Goal: Find contact information: Find contact information

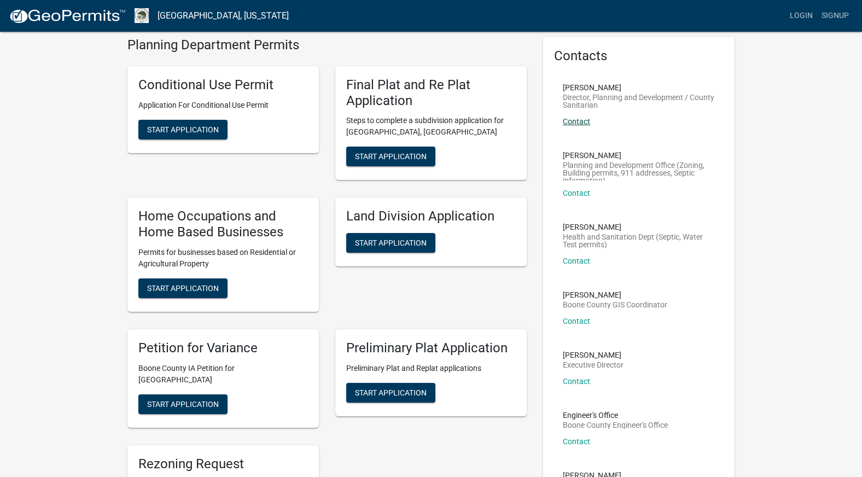
scroll to position [42, 0]
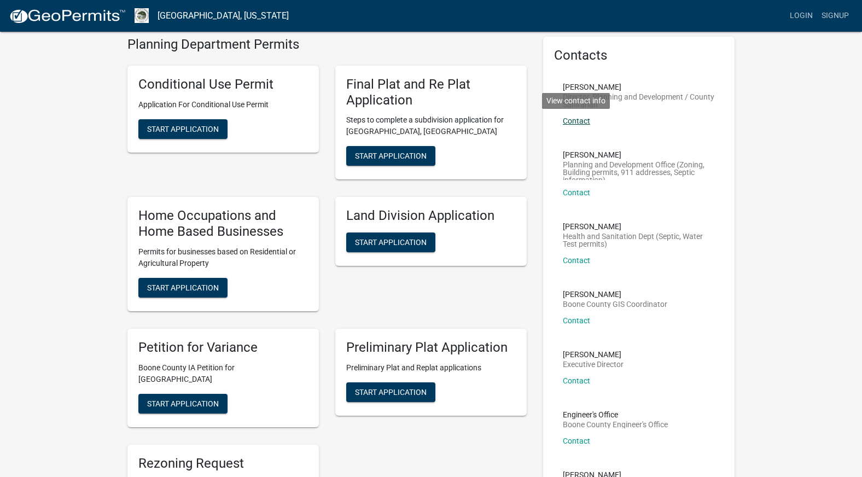
click at [577, 118] on link "Contact" at bounding box center [576, 120] width 27 height 9
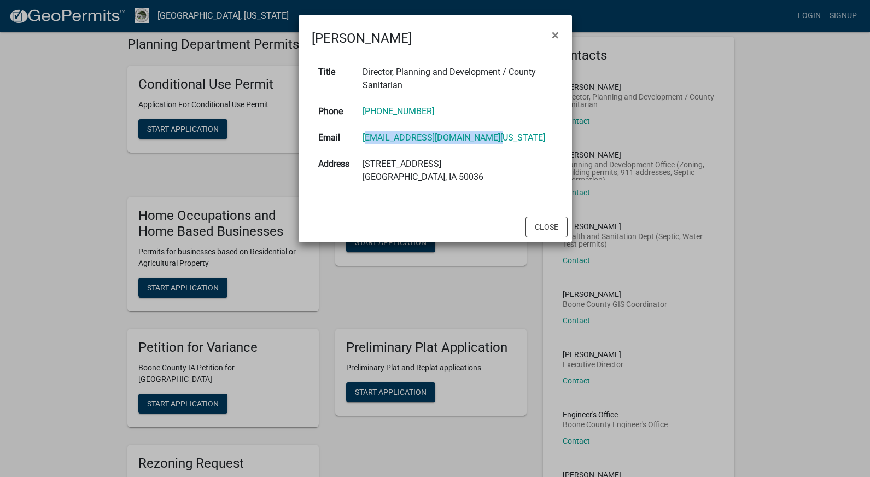
drag, startPoint x: 505, startPoint y: 137, endPoint x: 361, endPoint y: 137, distance: 143.8
click at [361, 137] on td "msalati@boonecounty.iowa.gov" at bounding box center [457, 138] width 203 height 26
copy link "msalati@boonecounty.iowa.gov"
click at [465, 112] on td "515-433-0550" at bounding box center [457, 111] width 203 height 26
drag, startPoint x: 458, startPoint y: 110, endPoint x: 366, endPoint y: 112, distance: 92.4
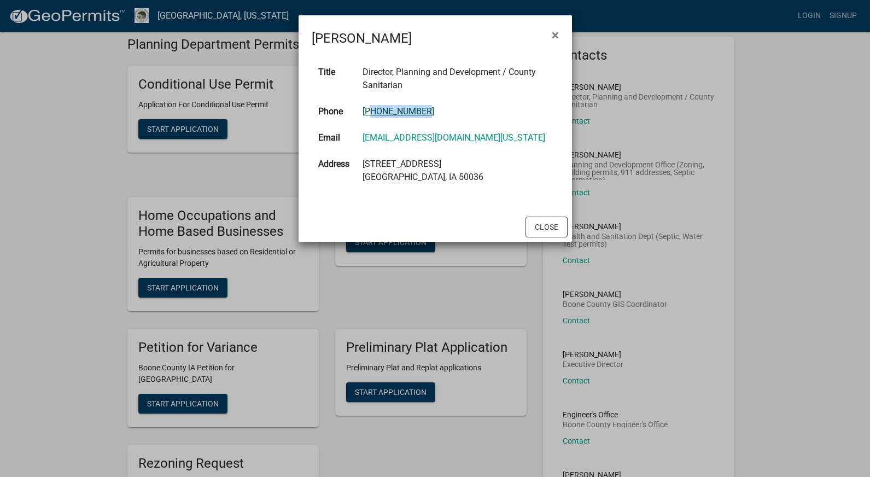
click at [366, 112] on td "515-433-0550" at bounding box center [457, 111] width 203 height 26
drag, startPoint x: 366, startPoint y: 112, endPoint x: 436, endPoint y: 110, distance: 70.0
click at [436, 111] on td "515-433-0550" at bounding box center [457, 111] width 203 height 26
click at [436, 110] on td "515-433-0550" at bounding box center [457, 111] width 203 height 26
drag, startPoint x: 435, startPoint y: 110, endPoint x: 364, endPoint y: 110, distance: 71.6
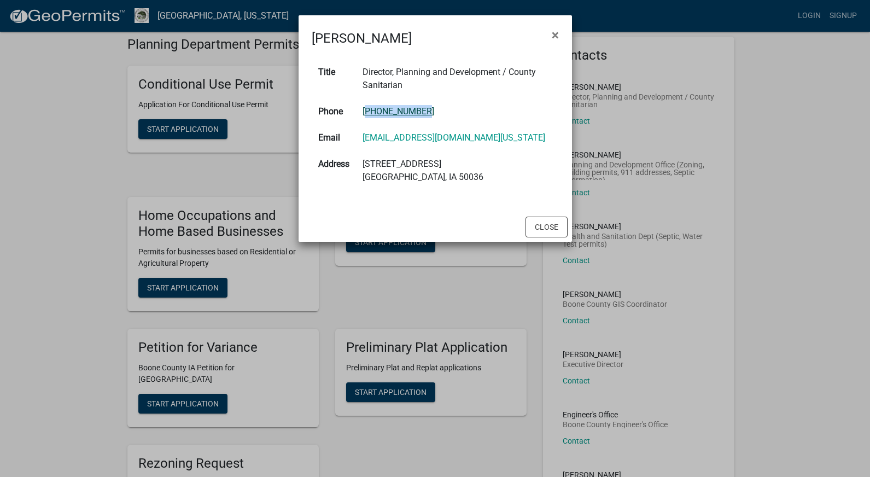
click at [364, 110] on td "515-433-0550" at bounding box center [457, 111] width 203 height 26
copy link "515-433-0550"
click at [541, 227] on button "Close" at bounding box center [546, 226] width 42 height 21
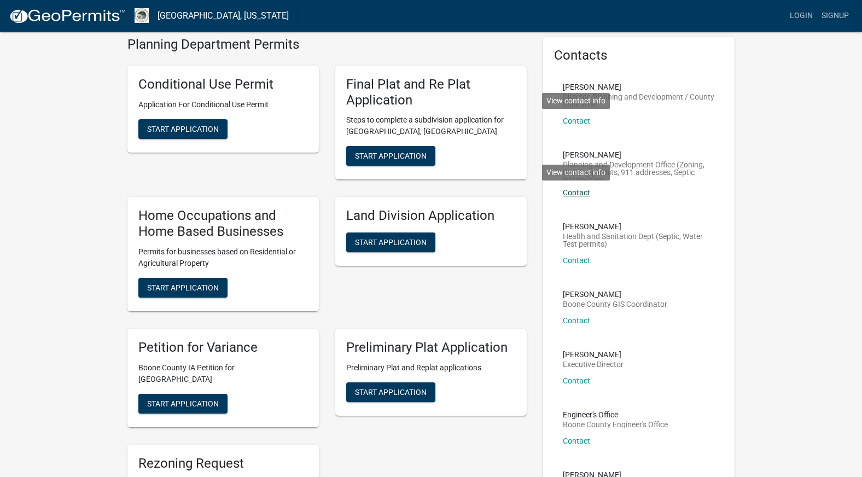
click at [581, 194] on link "Contact" at bounding box center [576, 192] width 27 height 9
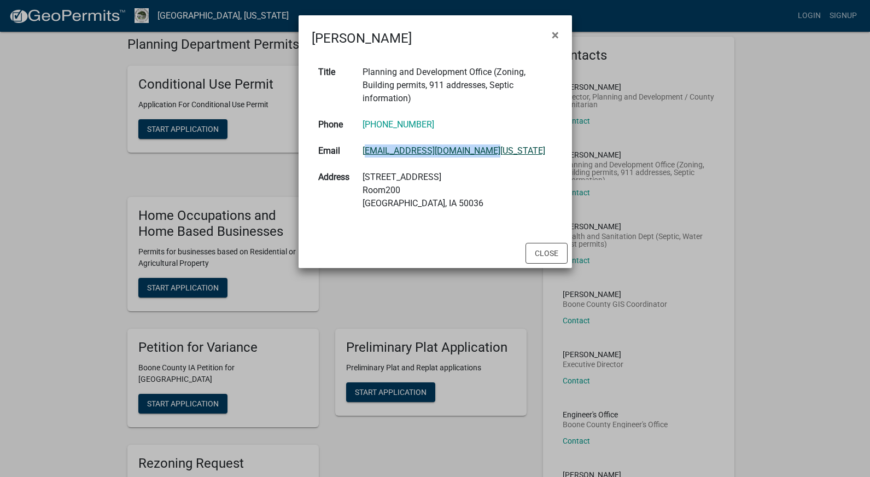
drag, startPoint x: 506, startPoint y: 150, endPoint x: 365, endPoint y: 150, distance: 140.5
click at [365, 150] on td "wandac@boonecounty.iowa.gov" at bounding box center [457, 151] width 203 height 26
copy link "wandac@boonecounty.iowa.gov"
click at [443, 120] on td "515-433-0550" at bounding box center [457, 125] width 203 height 26
drag, startPoint x: 437, startPoint y: 124, endPoint x: 362, endPoint y: 121, distance: 75.5
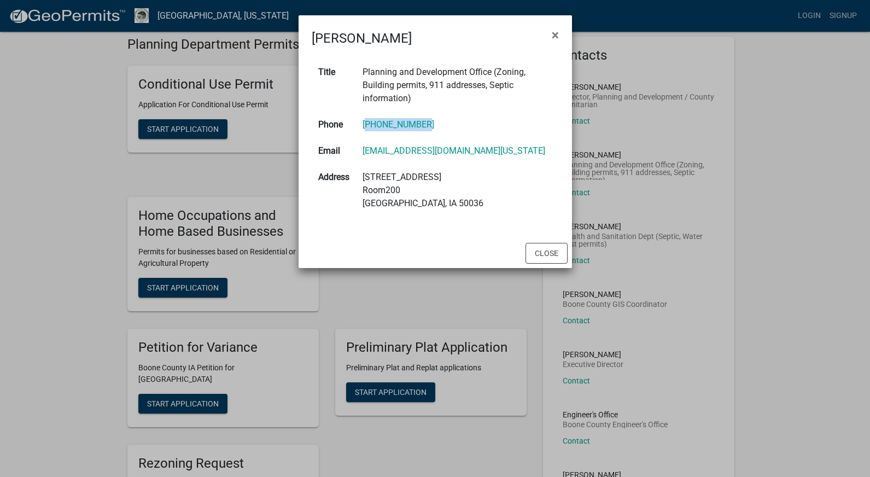
click at [362, 121] on td "515-433-0550" at bounding box center [457, 125] width 203 height 26
copy link "515-433-0550"
click at [102, 238] on ngb-modal-window "Wanda Cox × Title Planning and Development Office (Zoning, Building permits, 91…" at bounding box center [435, 238] width 870 height 477
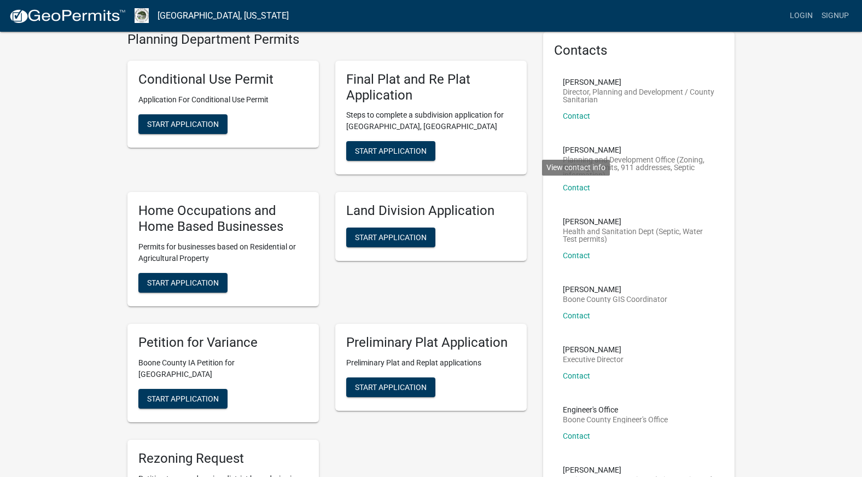
scroll to position [0, 0]
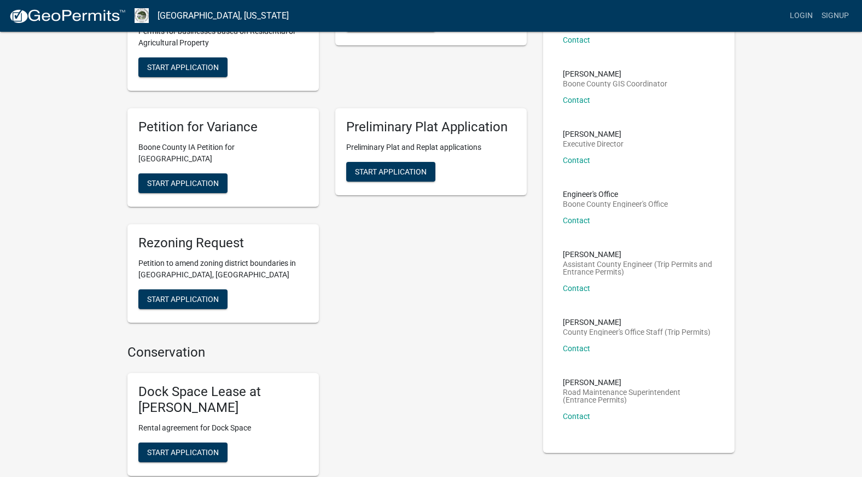
scroll to position [312, 0]
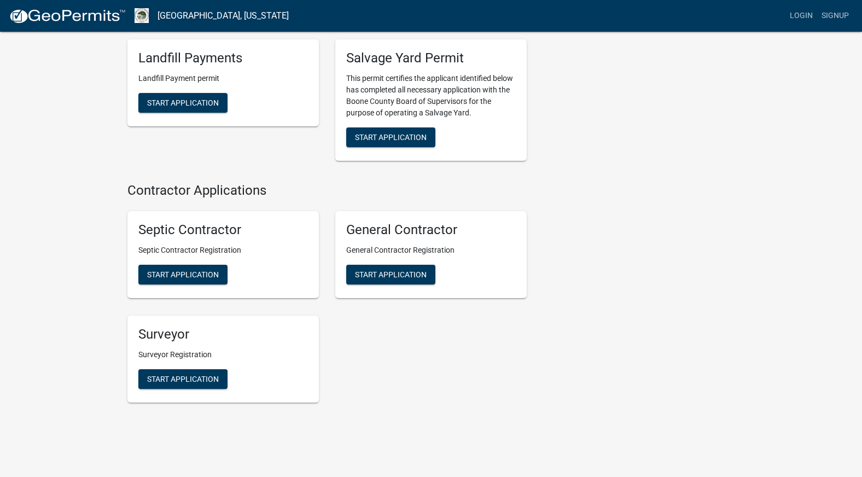
scroll to position [1990, 0]
